Goal: Transaction & Acquisition: Download file/media

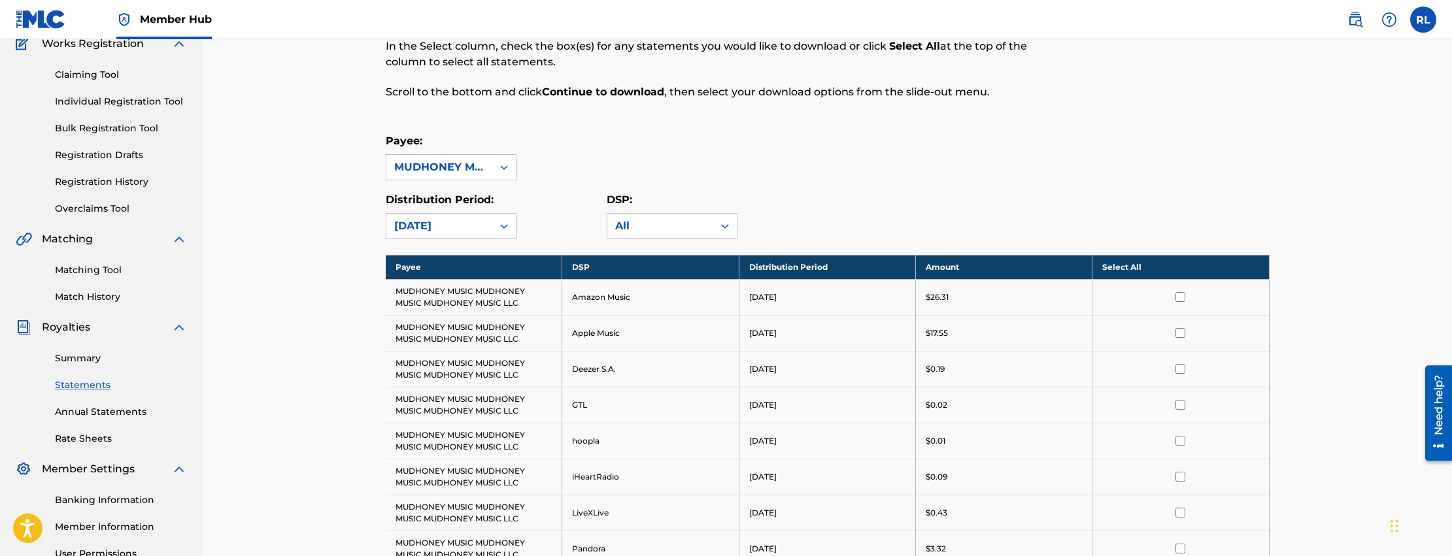
click at [1156, 269] on th "Select All" at bounding box center [1181, 267] width 177 height 24
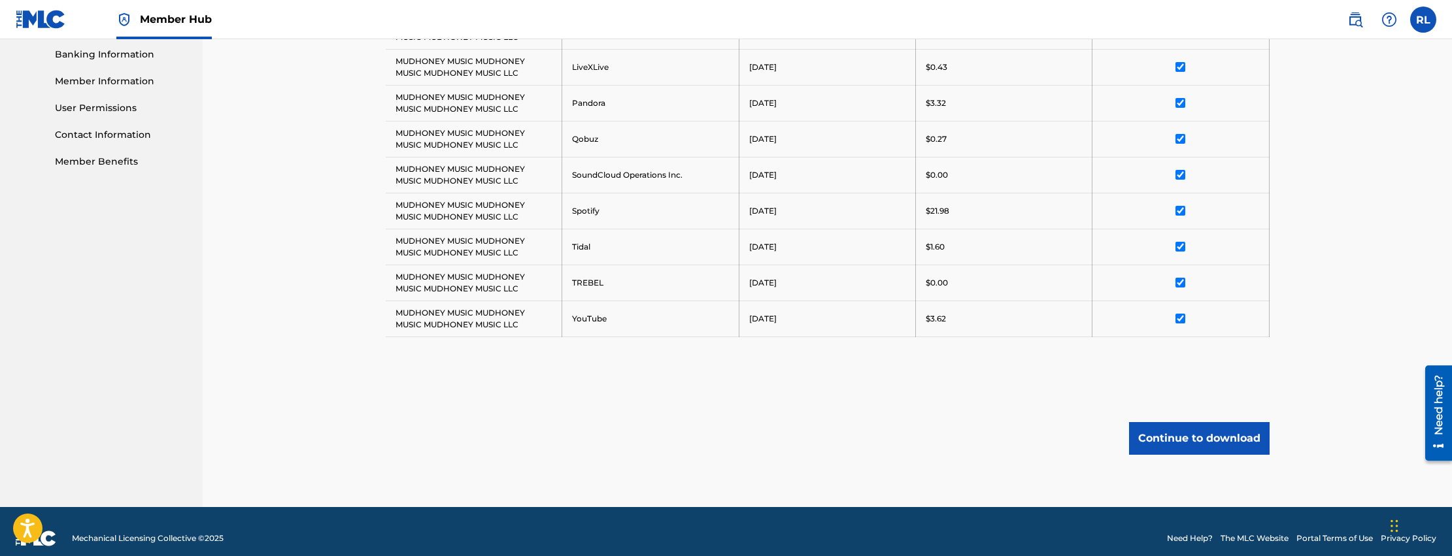
scroll to position [577, 0]
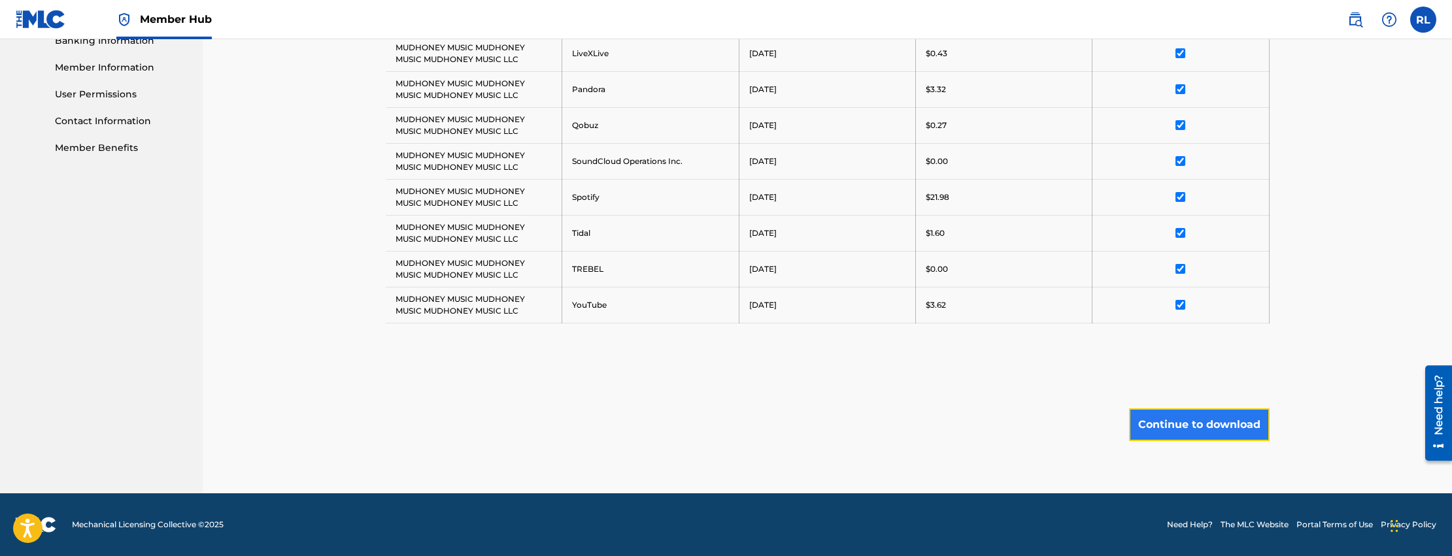
click at [1214, 420] on button "Continue to download" at bounding box center [1199, 425] width 141 height 33
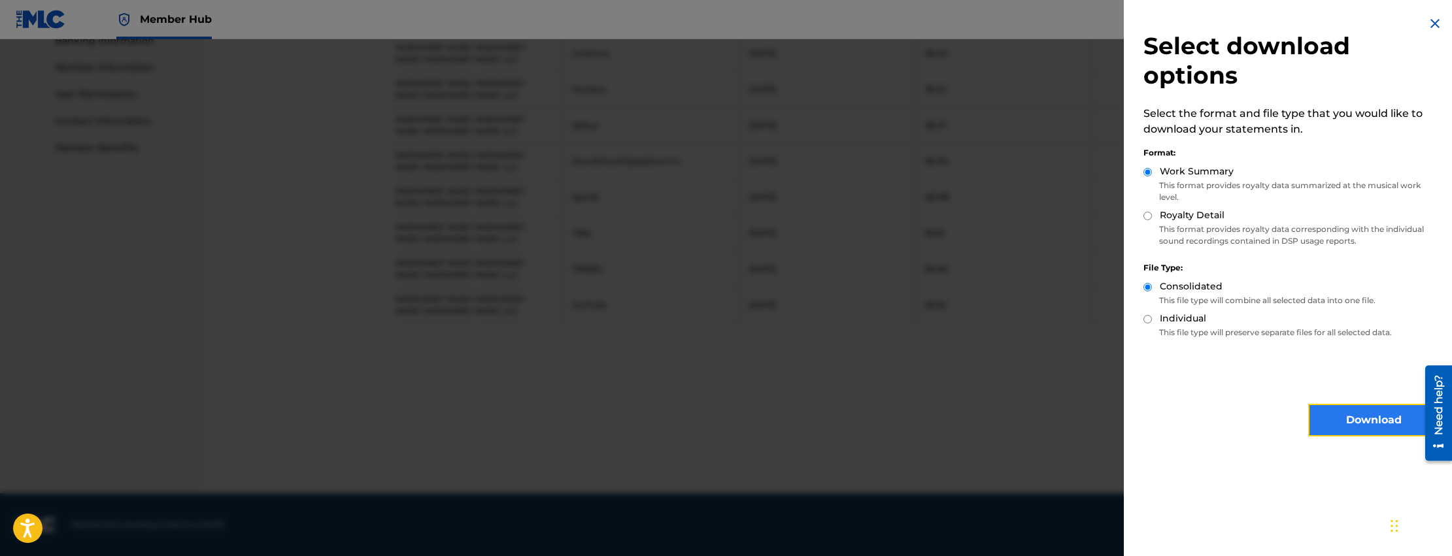
click at [1355, 415] on button "Download" at bounding box center [1373, 420] width 131 height 33
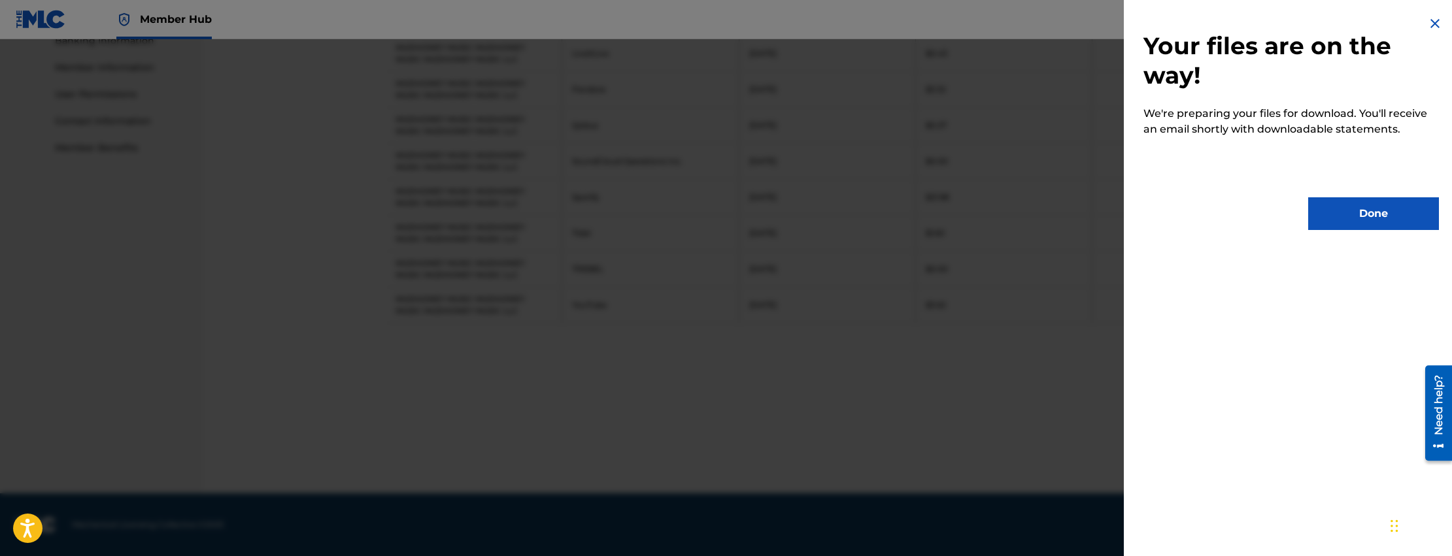
click at [1428, 23] on img at bounding box center [1435, 24] width 16 height 16
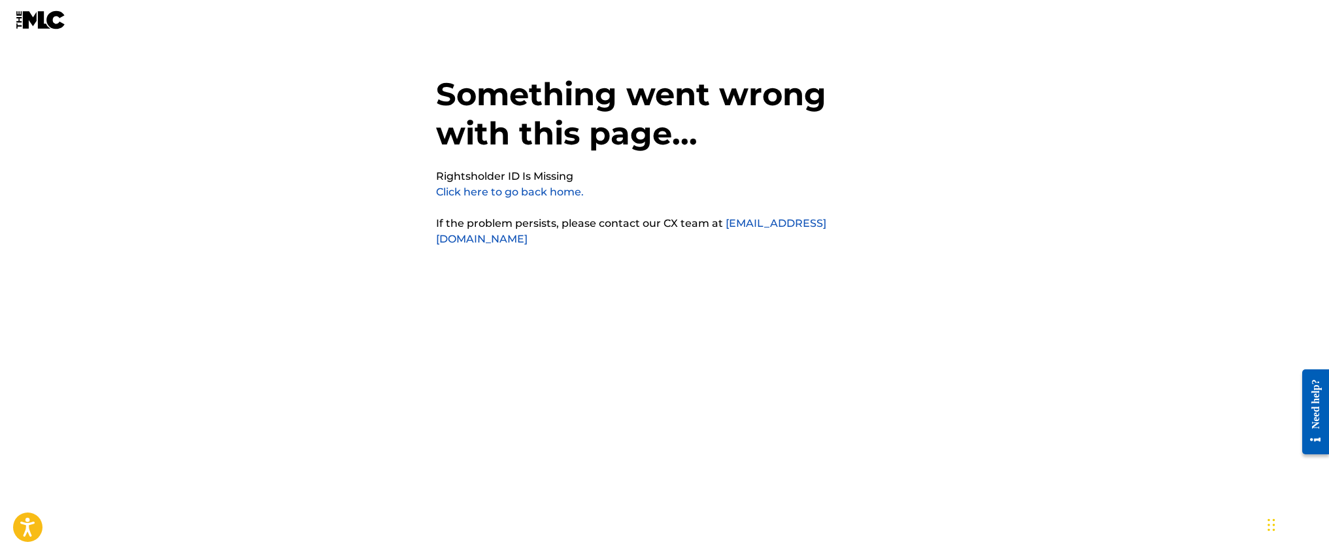
click at [524, 193] on link "Click here to go back home." at bounding box center [510, 192] width 148 height 12
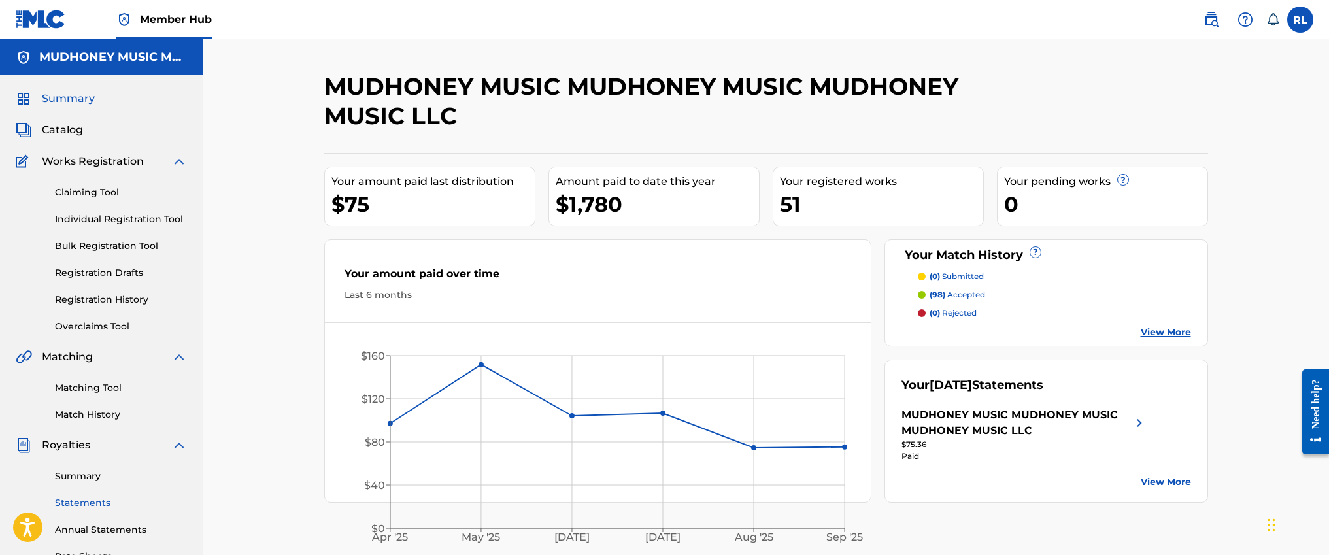
click at [84, 502] on link "Statements" at bounding box center [121, 503] width 132 height 14
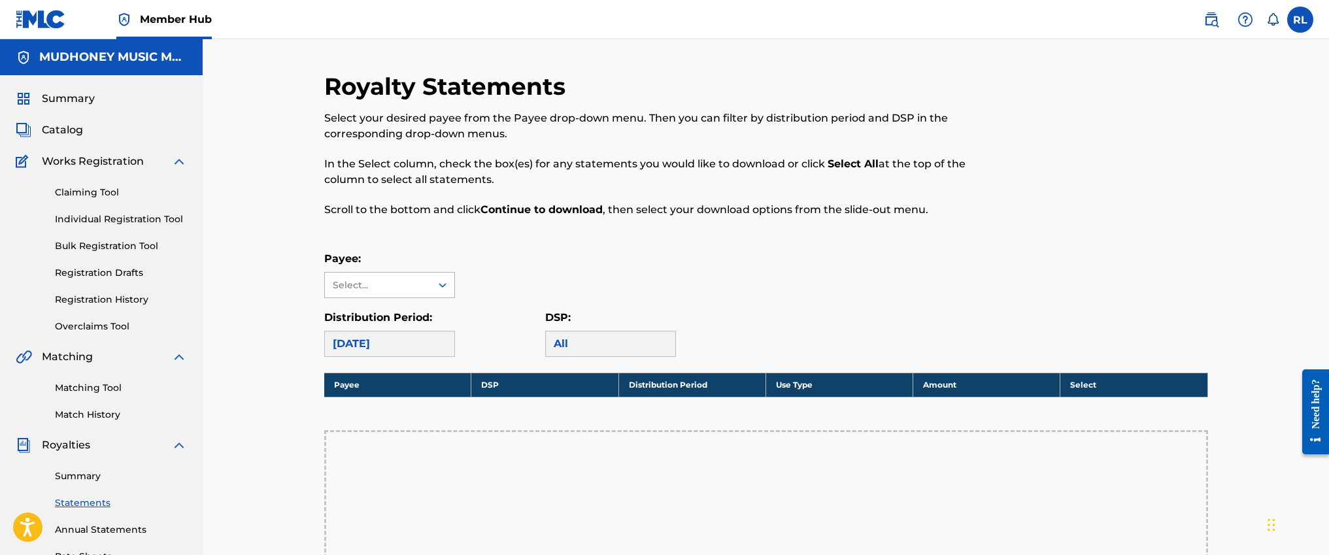
click at [400, 279] on div "Select..." at bounding box center [377, 286] width 89 height 14
click at [408, 315] on div "MUDHONEY MUSIC MUDHONEY MUSIC MUDHONEY MUSIC LLC" at bounding box center [389, 338] width 129 height 80
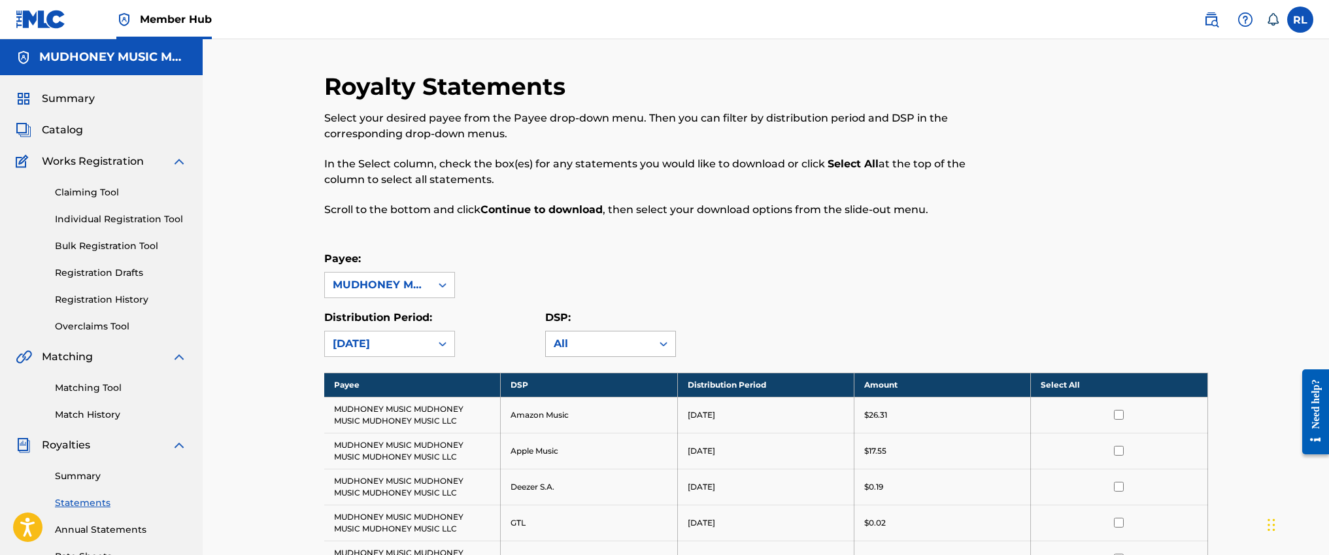
click at [600, 342] on div "All" at bounding box center [599, 344] width 90 height 16
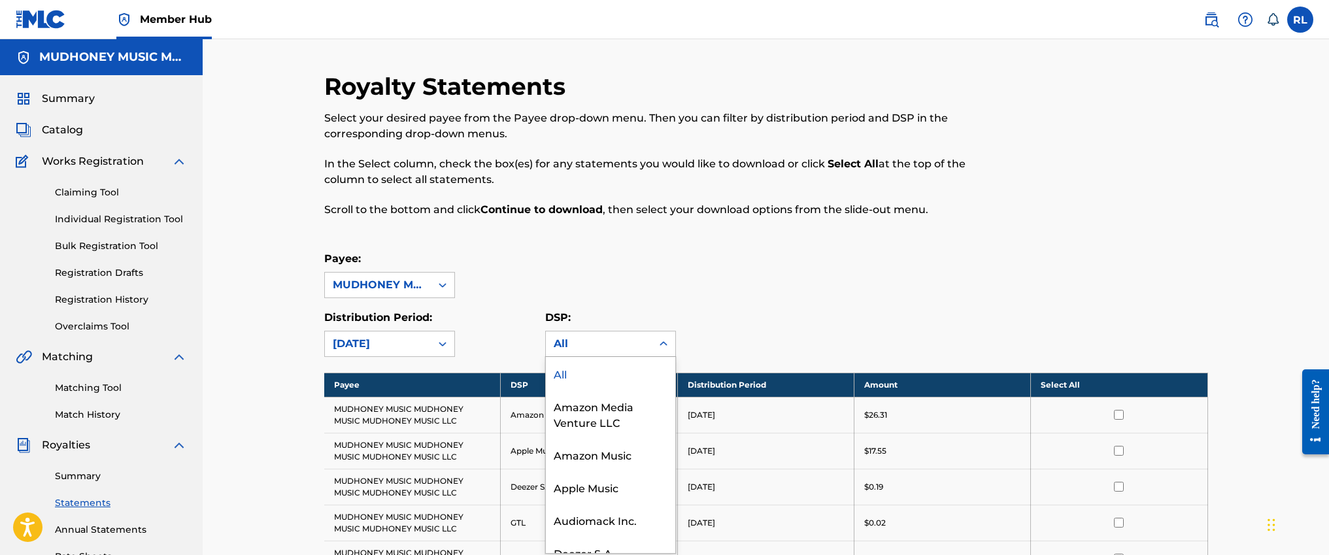
click at [600, 342] on div "All" at bounding box center [599, 344] width 90 height 16
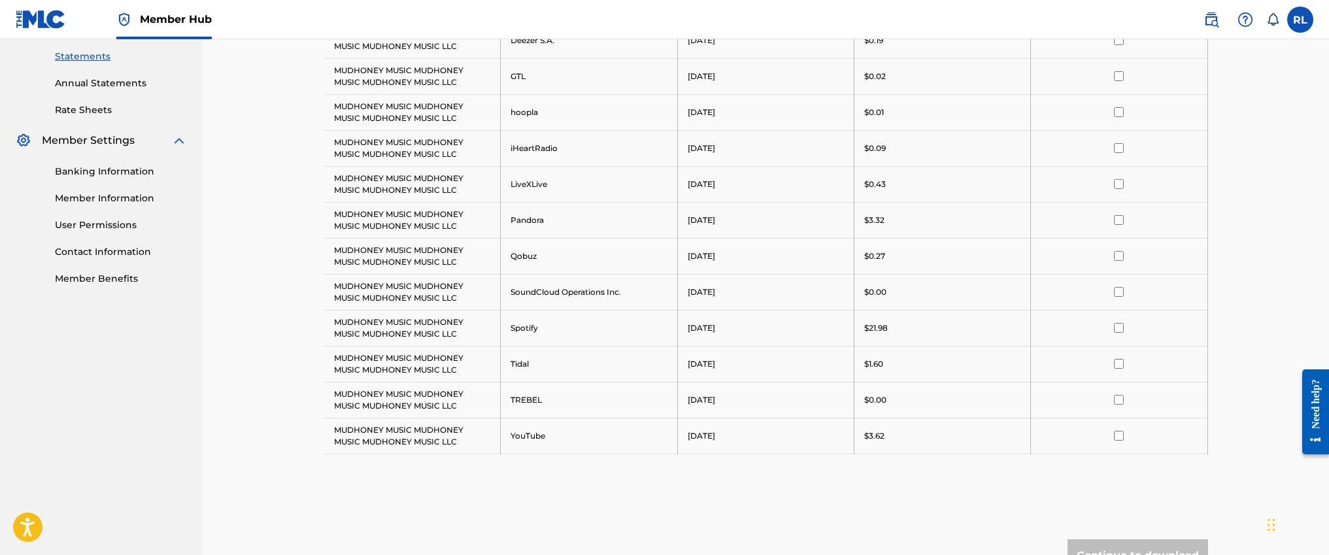
scroll to position [134, 0]
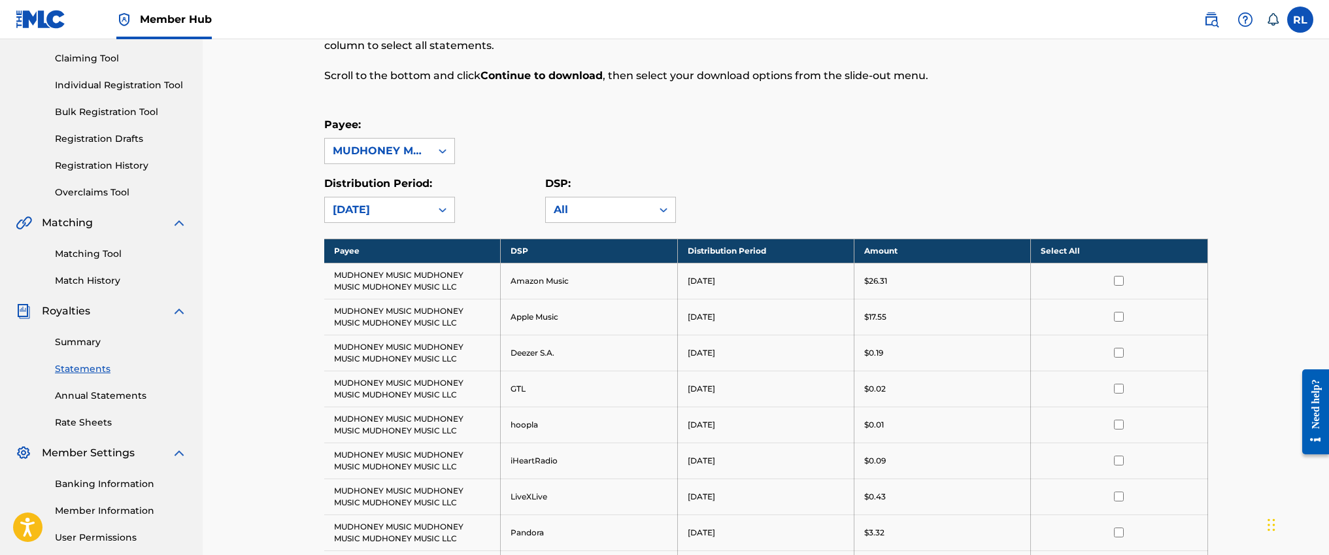
click at [1079, 254] on th "Select All" at bounding box center [1119, 251] width 177 height 24
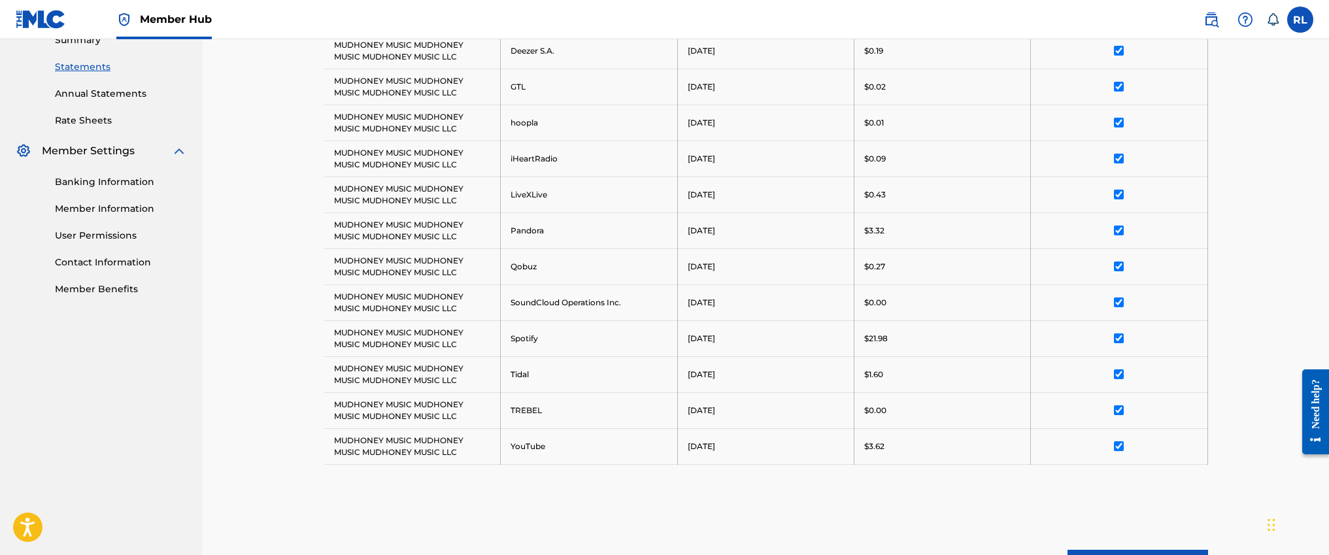
scroll to position [579, 0]
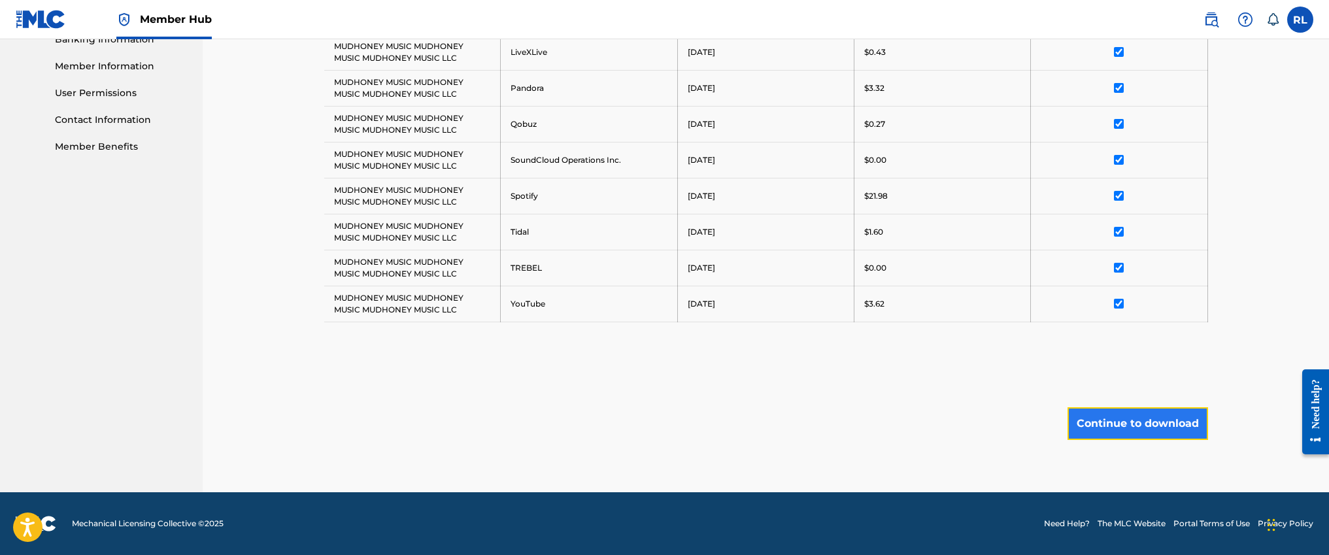
click at [1117, 431] on button "Continue to download" at bounding box center [1138, 423] width 141 height 33
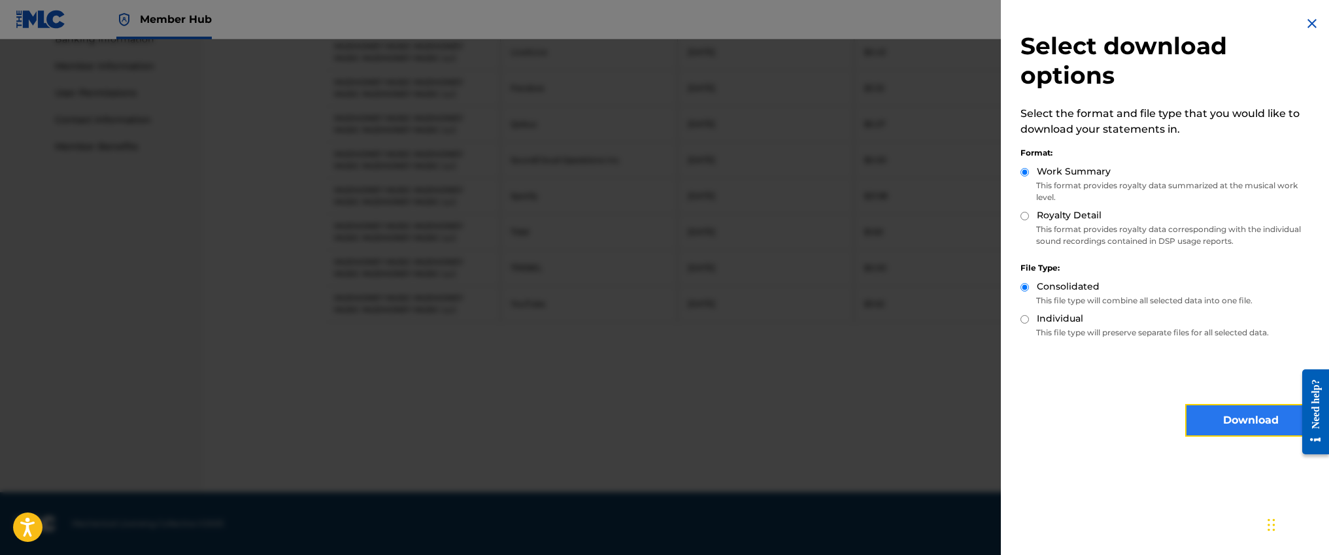
click at [1237, 420] on button "Download" at bounding box center [1250, 420] width 131 height 33
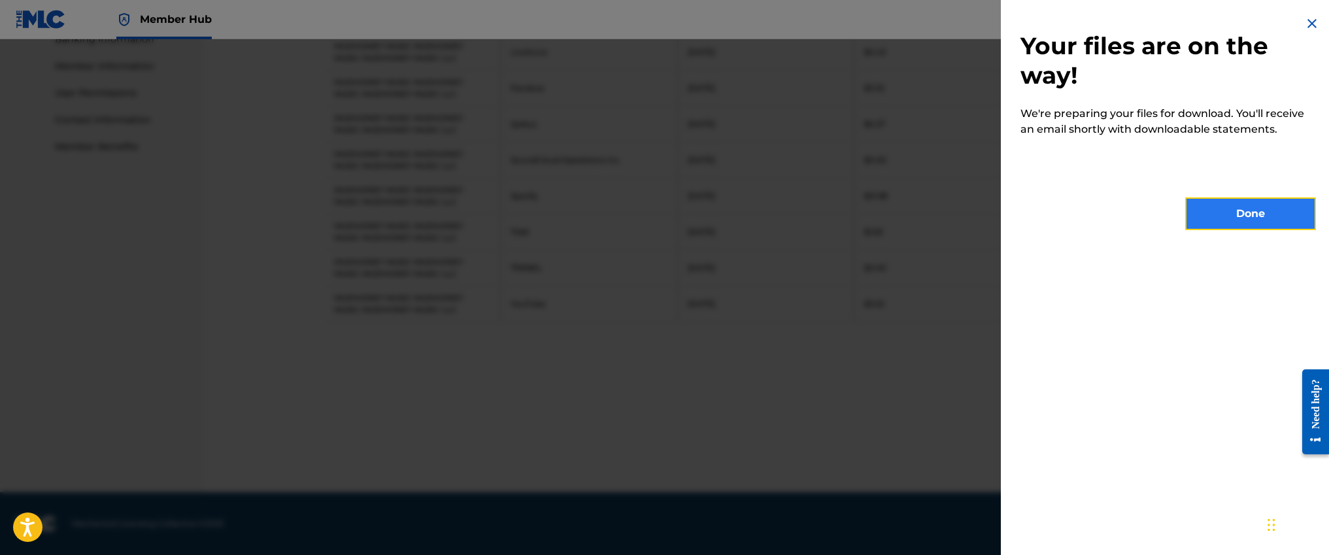
click at [1240, 214] on button "Done" at bounding box center [1250, 213] width 131 height 33
